Goal: Find specific page/section: Find specific page/section

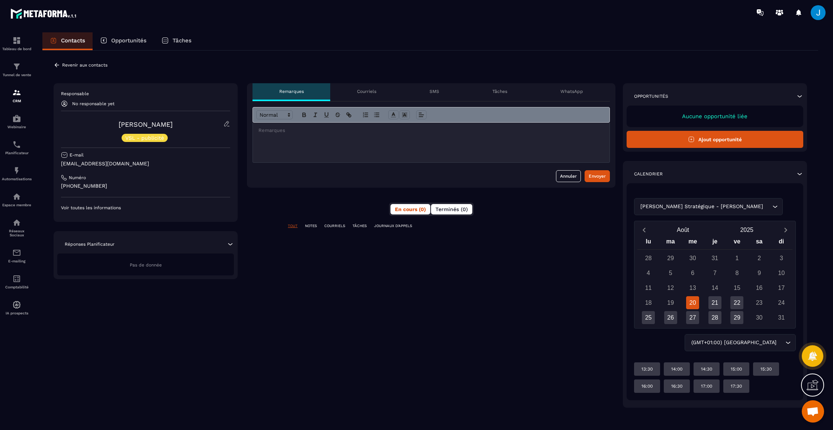
click at [456, 207] on span "Terminés (0)" at bounding box center [451, 209] width 32 height 6
click at [412, 208] on span "En cours (0)" at bounding box center [411, 209] width 32 height 6
click at [53, 66] on div "**********" at bounding box center [430, 241] width 776 height 380
click at [55, 64] on icon at bounding box center [57, 65] width 7 height 7
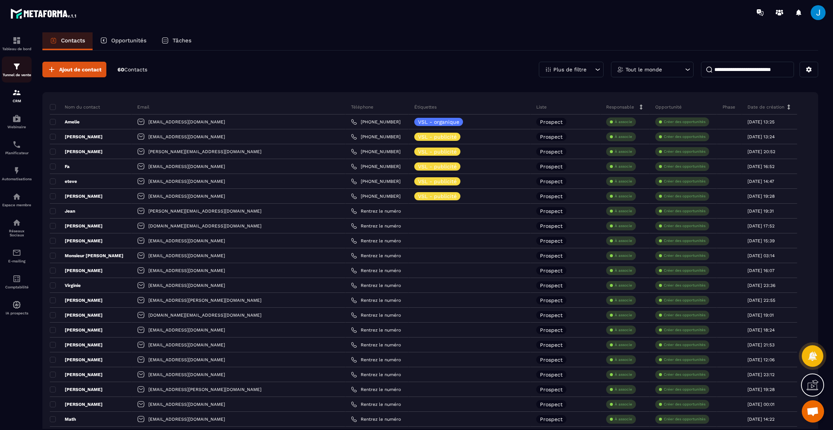
click at [23, 75] on p "Tunnel de vente" at bounding box center [17, 75] width 30 height 4
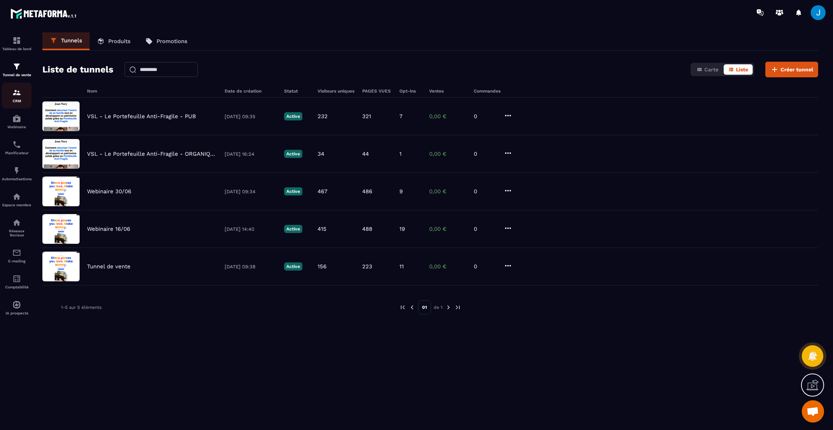
click at [22, 101] on p "CRM" at bounding box center [17, 101] width 30 height 4
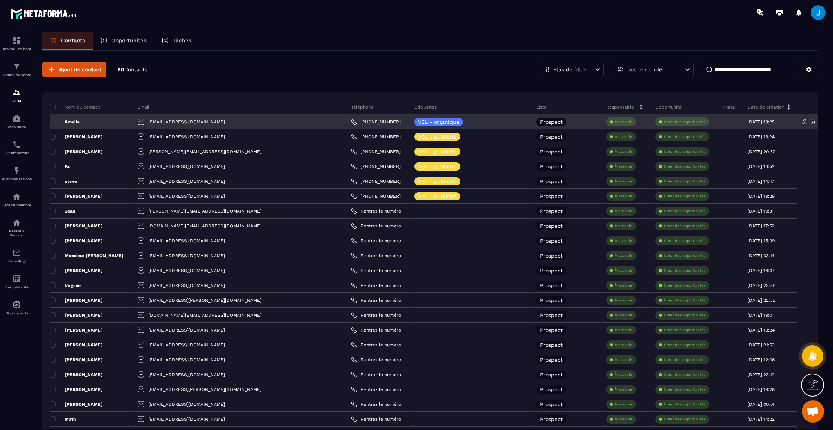
click at [75, 119] on p "Amelie" at bounding box center [65, 122] width 30 height 6
